Goal: Book appointment/travel/reservation

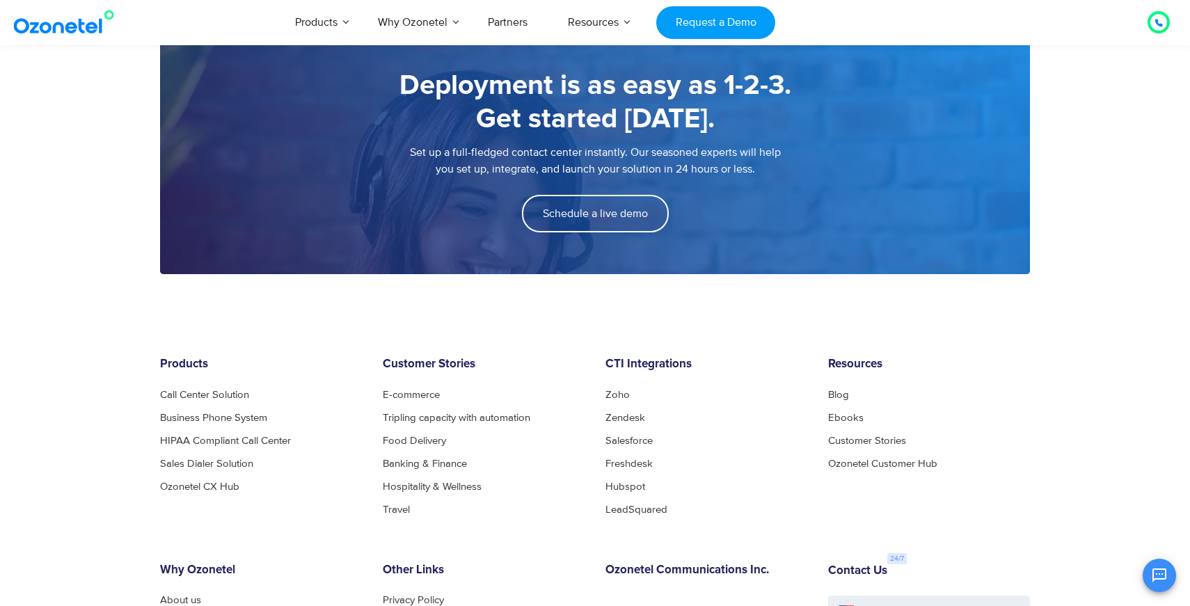
scroll to position [1922, 0]
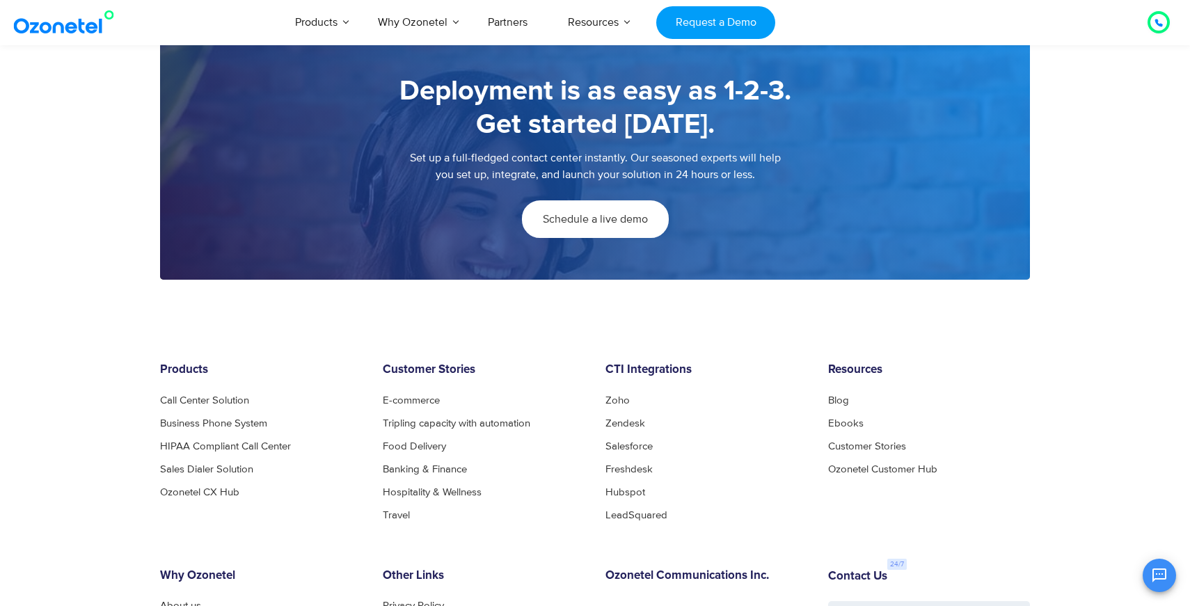
click at [581, 218] on span "Schedule a live demo" at bounding box center [595, 219] width 105 height 11
click at [613, 216] on span "Schedule a live demo" at bounding box center [595, 219] width 105 height 11
click at [609, 216] on span "Schedule a live demo" at bounding box center [595, 219] width 105 height 11
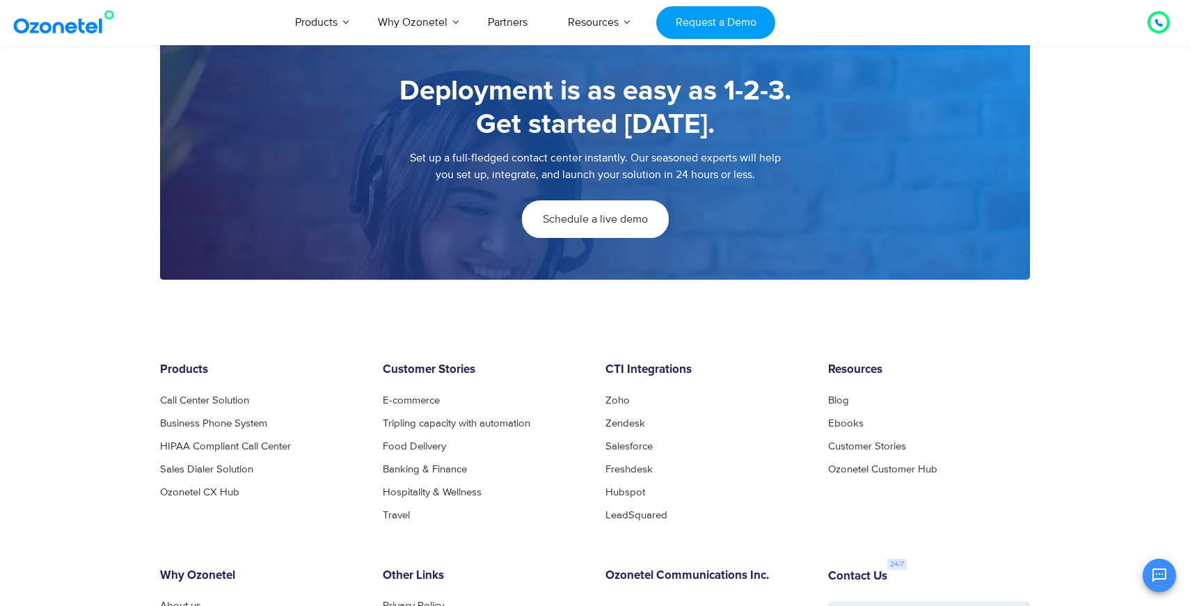
click at [609, 216] on span "Schedule a live demo" at bounding box center [595, 219] width 105 height 11
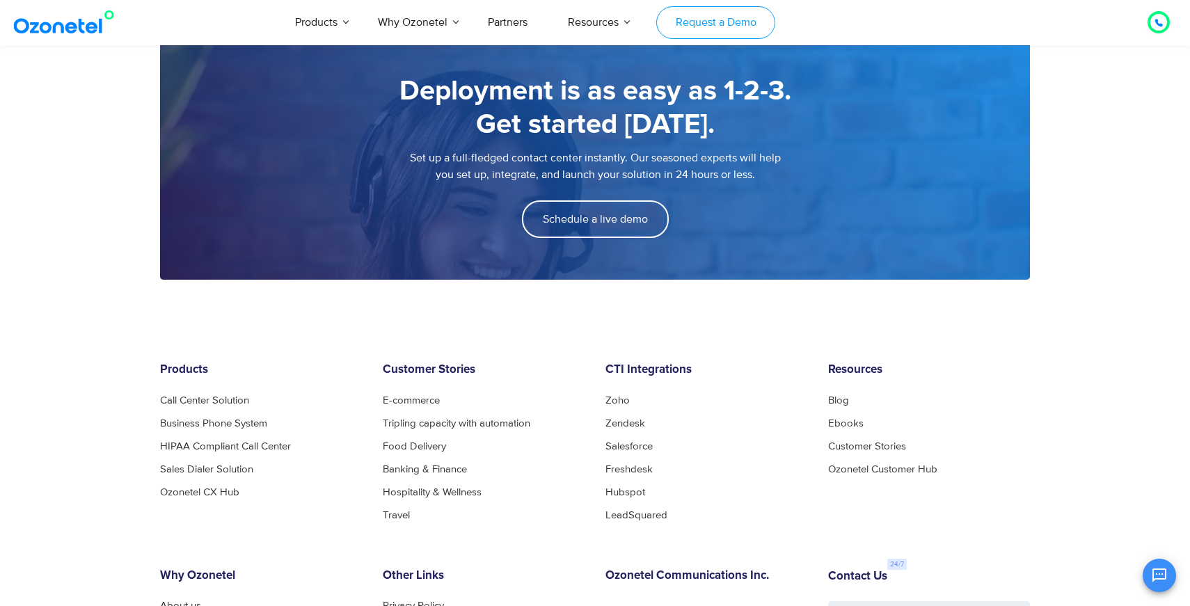
click at [708, 29] on link "Request a Demo" at bounding box center [715, 22] width 119 height 33
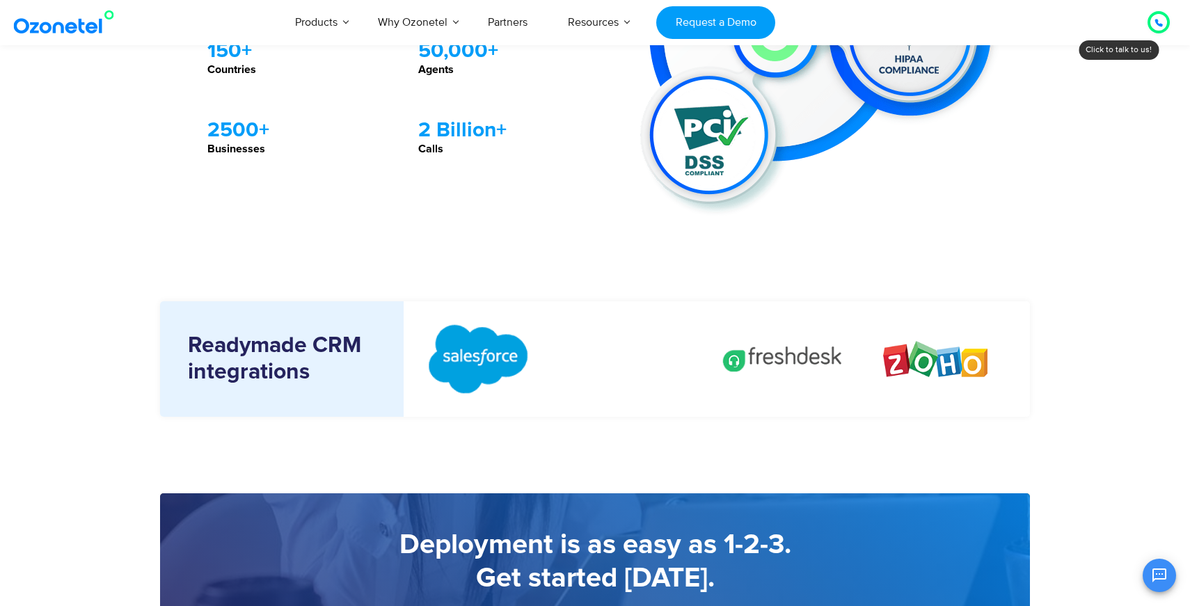
scroll to position [2183, 0]
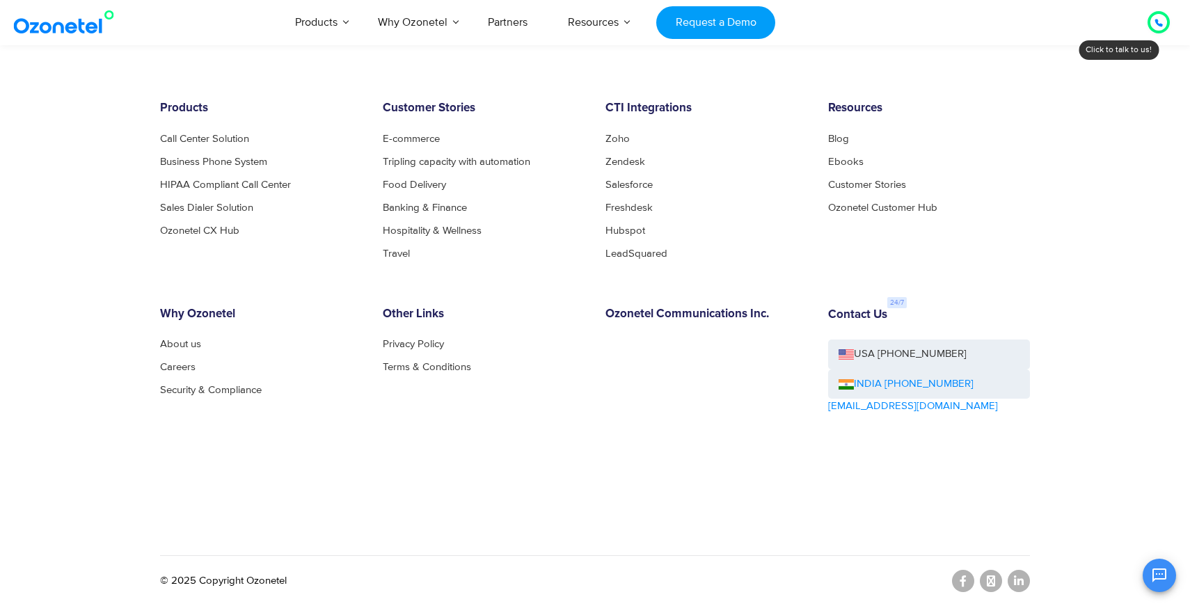
click at [901, 382] on link "INDIA [PHONE_NUMBER]" at bounding box center [905, 384] width 135 height 16
